Goal: Information Seeking & Learning: Understand process/instructions

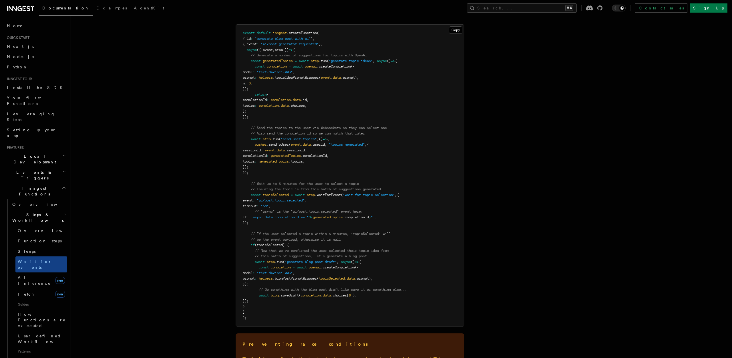
scroll to position [574, 0]
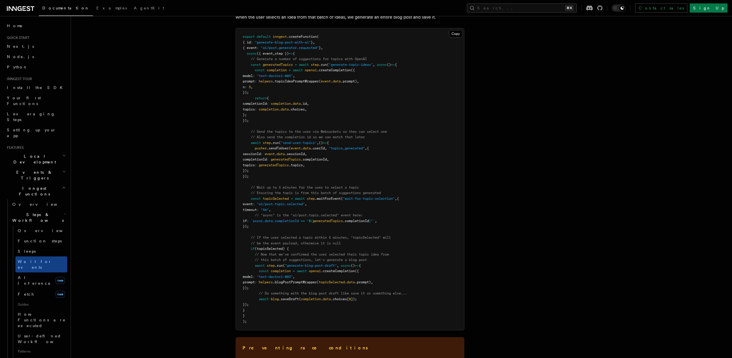
drag, startPoint x: 398, startPoint y: 220, endPoint x: 252, endPoint y: 221, distance: 145.3
click at [252, 221] on pre "export default inngest .createFunction ( { id : "generate-blog-post-with-ai" } …" at bounding box center [350, 178] width 228 height 301
click at [297, 233] on pre "export default inngest .createFunction ( { id : "generate-blog-post-with-ai" } …" at bounding box center [350, 178] width 228 height 301
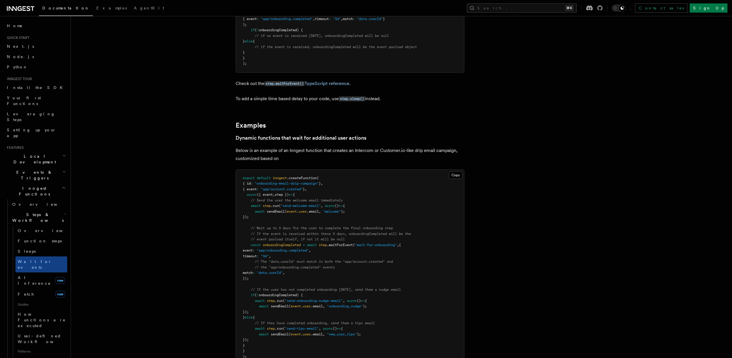
scroll to position [231, 0]
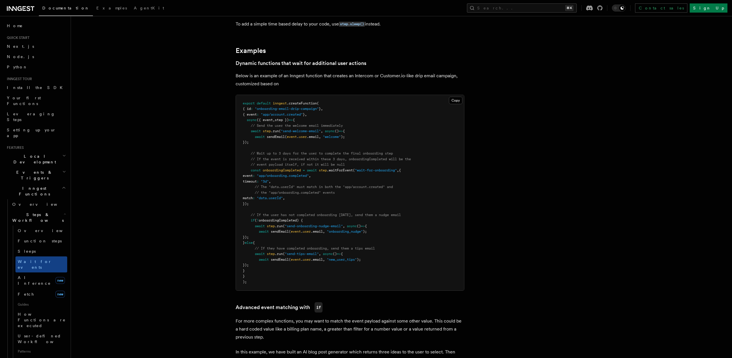
click at [253, 200] on span "match" at bounding box center [248, 198] width 10 height 4
click at [253, 199] on span "match" at bounding box center [248, 198] width 10 height 4
drag, startPoint x: 267, startPoint y: 199, endPoint x: 256, endPoint y: 200, distance: 10.6
click at [256, 200] on span "match : "data.userId" ," at bounding box center [264, 198] width 42 height 4
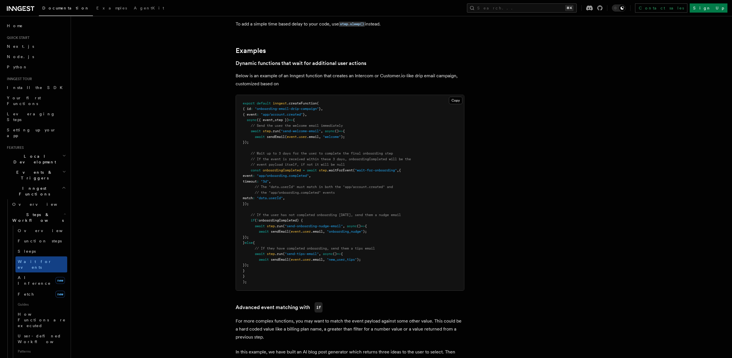
copy span "match :"
click at [322, 195] on pre "export default inngest .createFunction ( { id : "onboarding-email-drip-campaign…" at bounding box center [350, 193] width 228 height 196
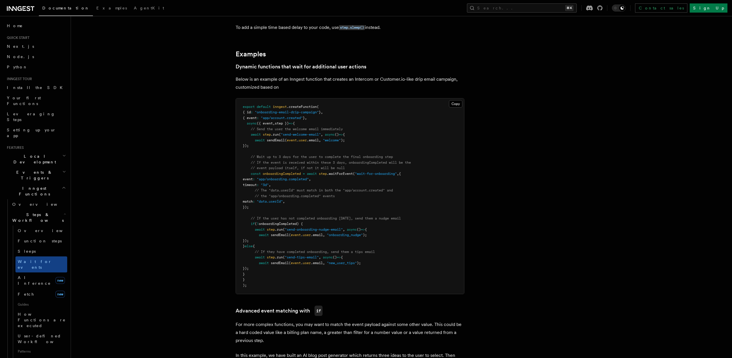
drag, startPoint x: 275, startPoint y: 207, endPoint x: 249, endPoint y: 180, distance: 37.0
click at [249, 180] on pre "export default inngest .createFunction ( { id : "onboarding-email-drip-campaign…" at bounding box center [350, 196] width 228 height 196
click at [295, 180] on span ""app/onboarding.completed"" at bounding box center [283, 179] width 52 height 4
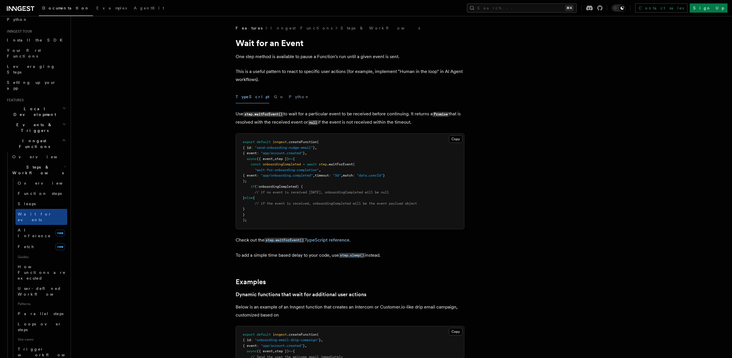
scroll to position [59, 0]
